Goal: Obtain resource: Download file/media

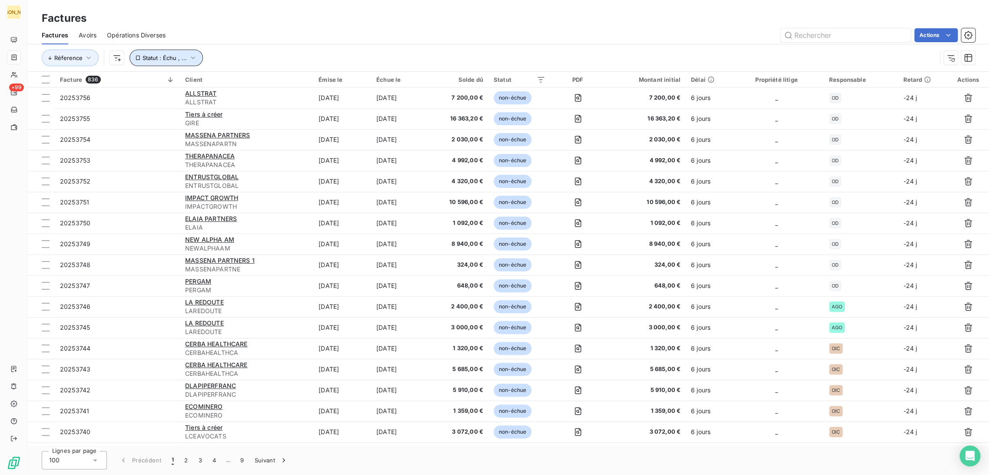
click at [164, 60] on span "Statut : Échu , ..." at bounding box center [165, 57] width 44 height 7
click at [213, 38] on div "Actions" at bounding box center [575, 35] width 799 height 14
click at [175, 62] on button "Statut : Échu , ..." at bounding box center [166, 58] width 73 height 17
click at [116, 55] on html "JA +99 Factures Factures Avoirs Opérations Diverses Actions Réference Statut : …" at bounding box center [494, 237] width 989 height 475
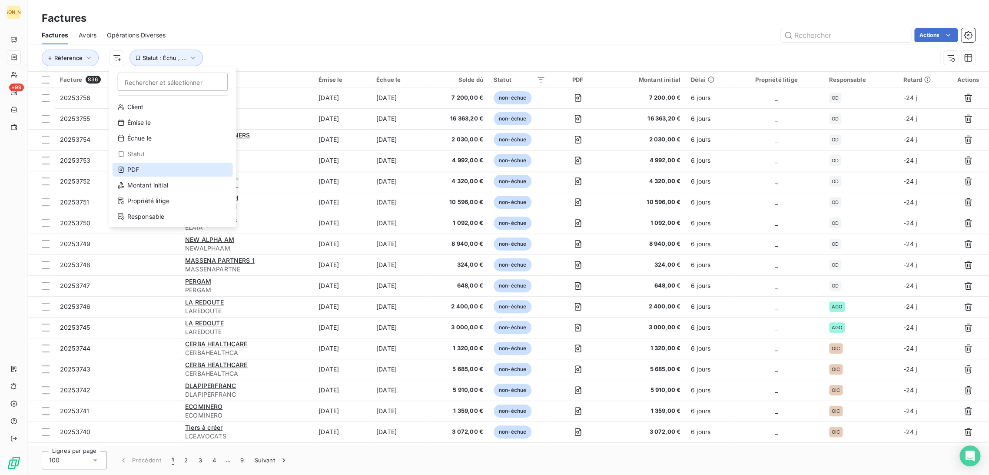
click at [146, 173] on div "PDF" at bounding box center [173, 170] width 120 height 14
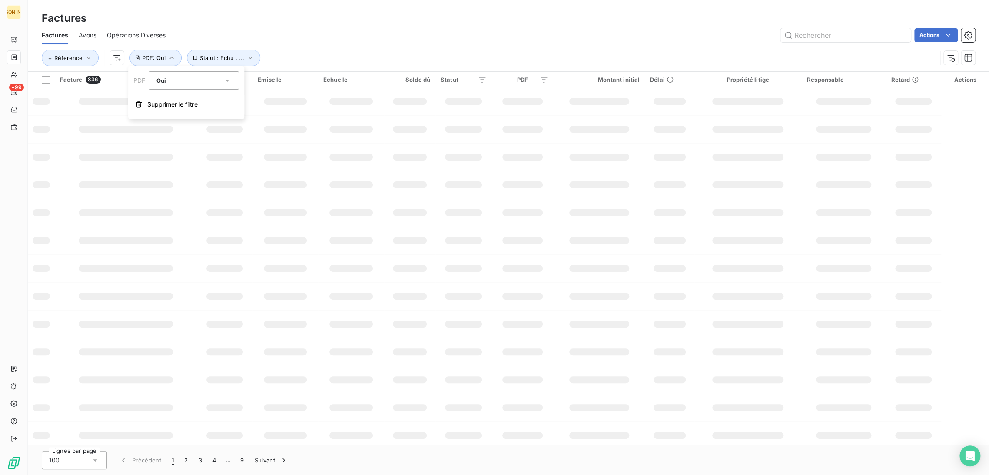
click at [184, 85] on div "Oui" at bounding box center [189, 80] width 67 height 12
drag, startPoint x: 179, startPoint y: 115, endPoint x: 316, endPoint y: 119, distance: 137.4
click at [179, 116] on li "Non" at bounding box center [194, 117] width 90 height 16
click at [296, 30] on div "Actions" at bounding box center [575, 35] width 799 height 14
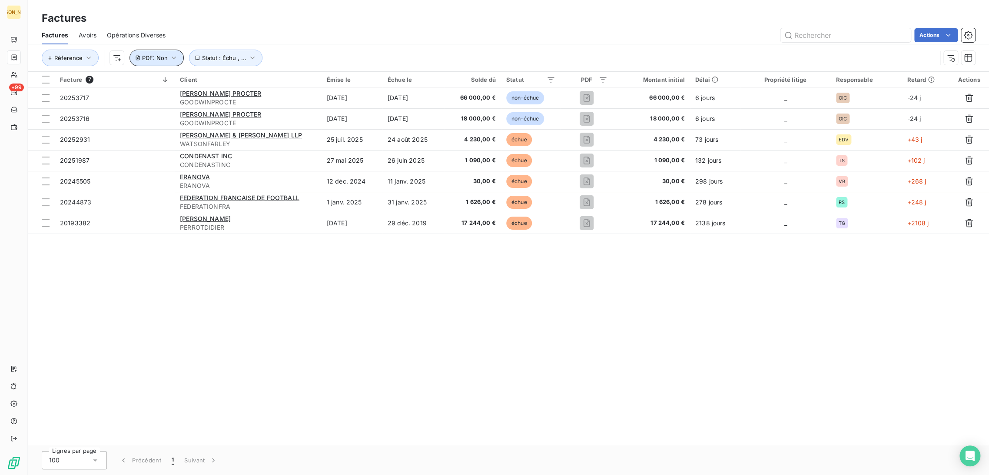
click at [151, 53] on button "PDF : Non" at bounding box center [157, 58] width 54 height 17
click at [160, 103] on span "Supprimer le filtre" at bounding box center [172, 104] width 50 height 9
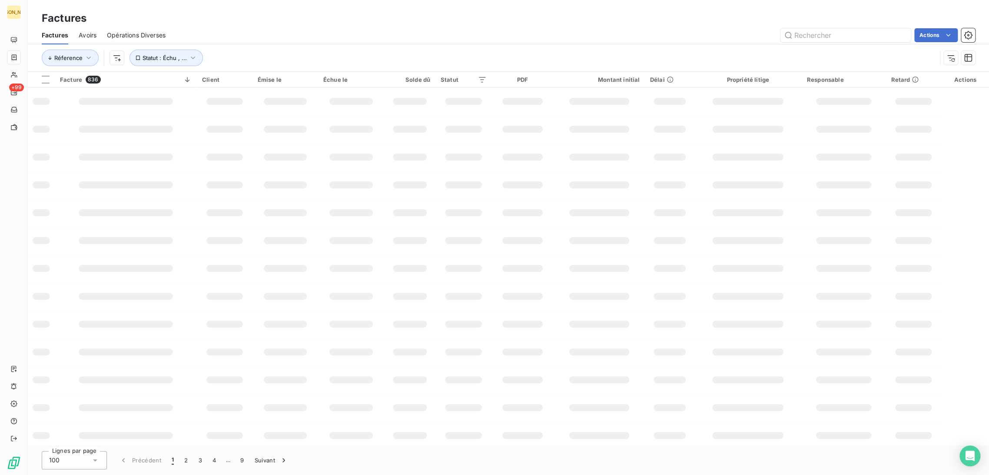
click at [328, 14] on div "Factures" at bounding box center [508, 18] width 961 height 16
